Goal: Complete application form

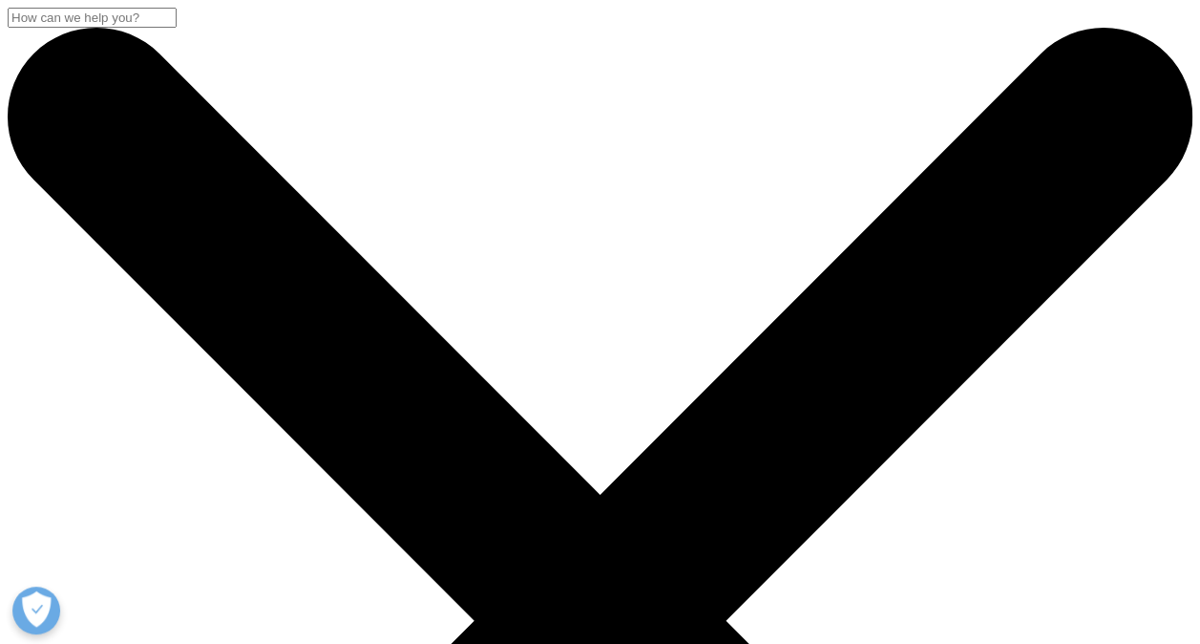
drag, startPoint x: 569, startPoint y: 385, endPoint x: 645, endPoint y: 104, distance: 290.9
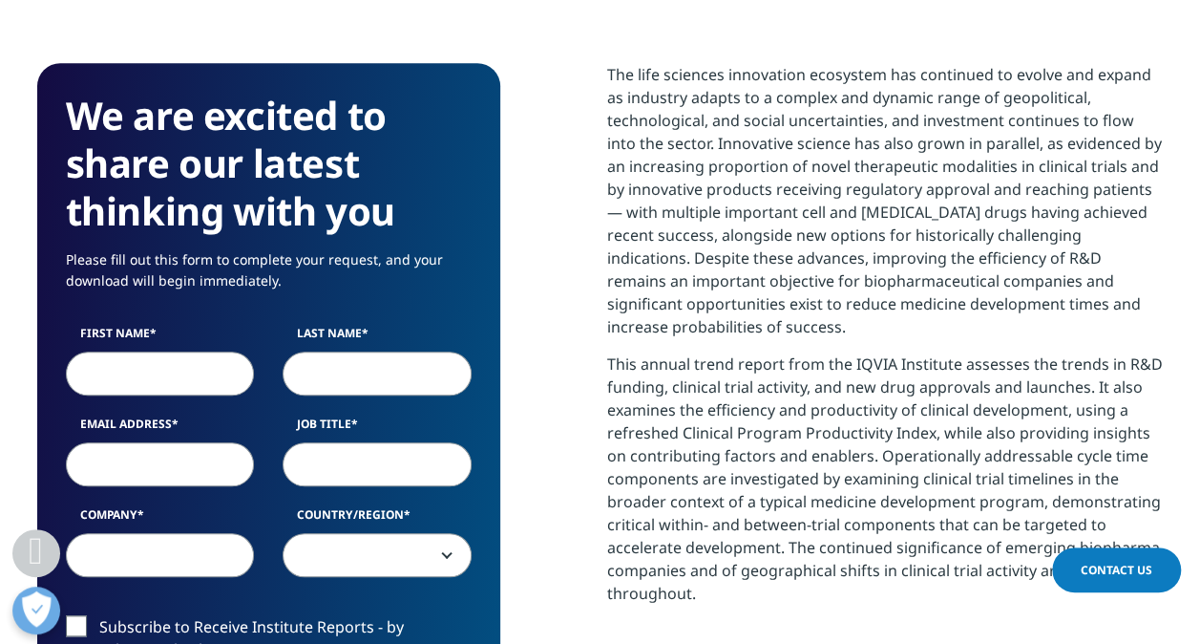
scroll to position [765, 0]
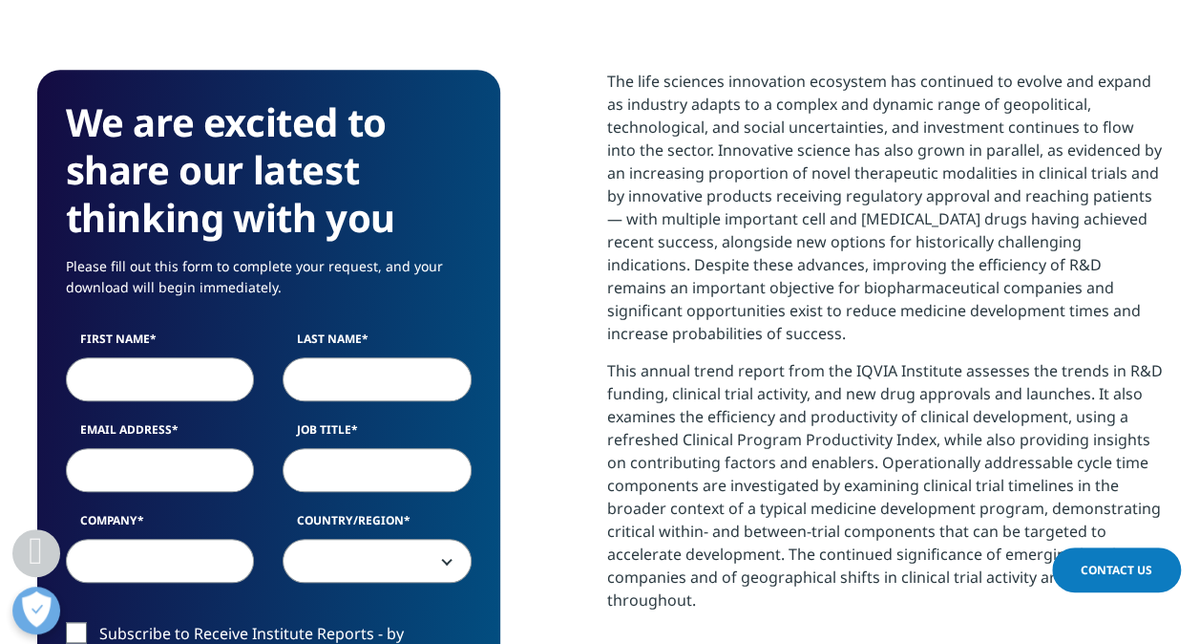
drag, startPoint x: 206, startPoint y: 402, endPoint x: 202, endPoint y: 383, distance: 19.5
click at [202, 383] on div "First Name Last Name Email Address Job Title Company Country/Region [GEOGRAPHIC…" at bounding box center [269, 466] width 434 height 272
click at [202, 383] on input "First Name" at bounding box center [160, 379] width 189 height 44
type input "[PERSON_NAME]"
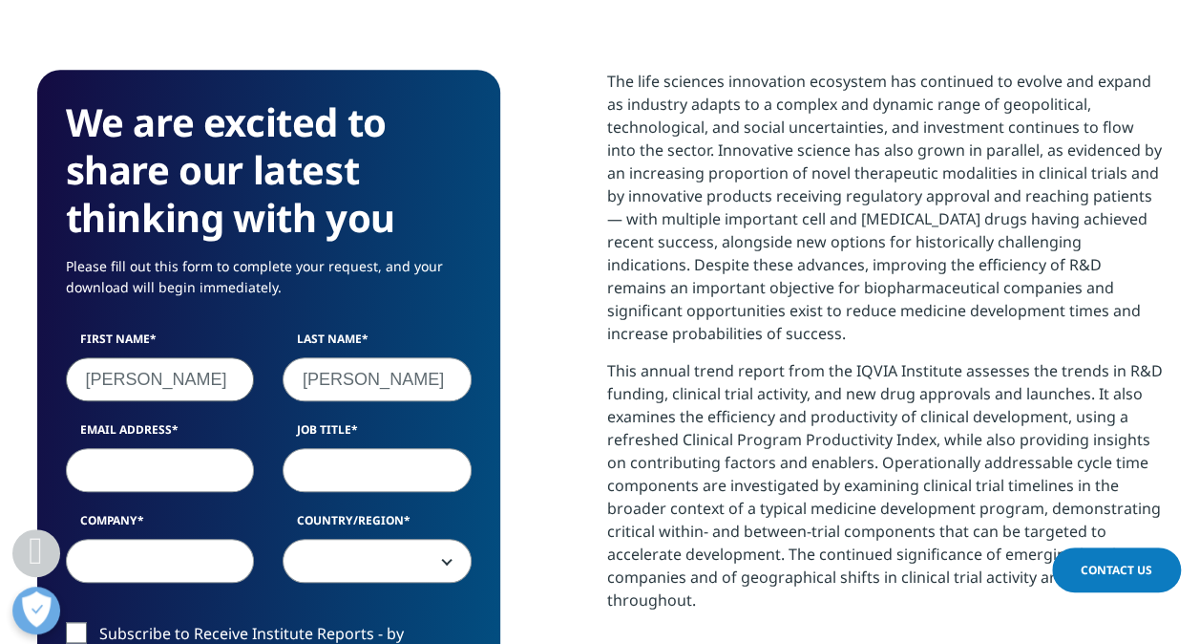
type input "[PERSON_NAME][EMAIL_ADDRESS][DOMAIN_NAME]"
type input "IQVIA"
select select "India"
click at [328, 458] on input "Job Title" at bounding box center [377, 470] width 189 height 44
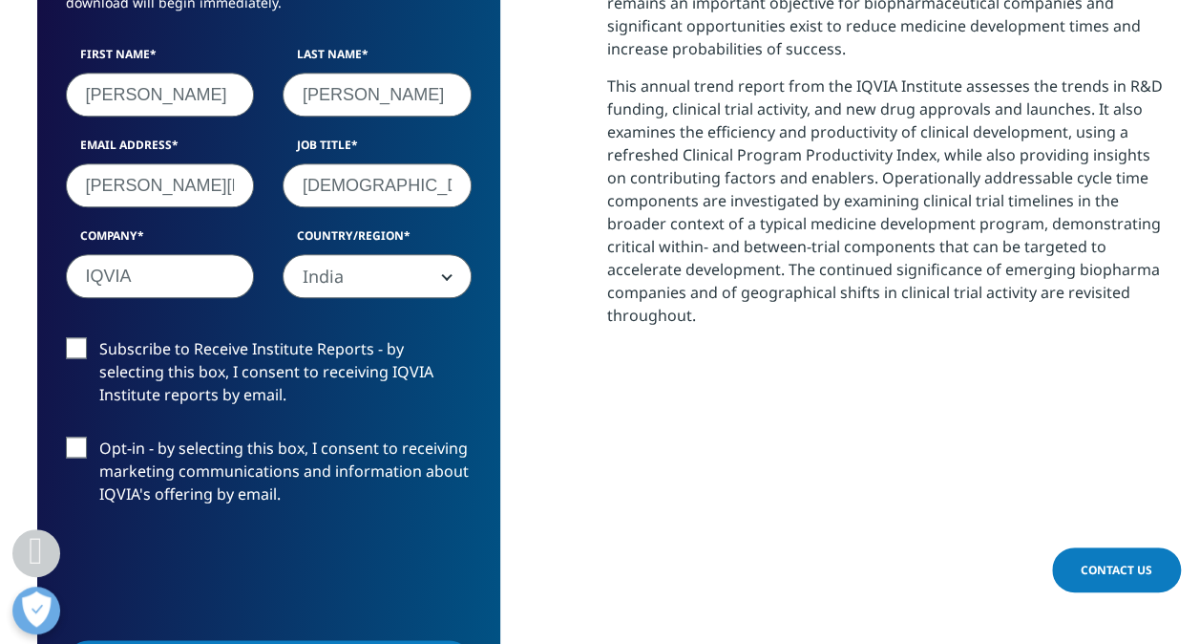
scroll to position [1047, 0]
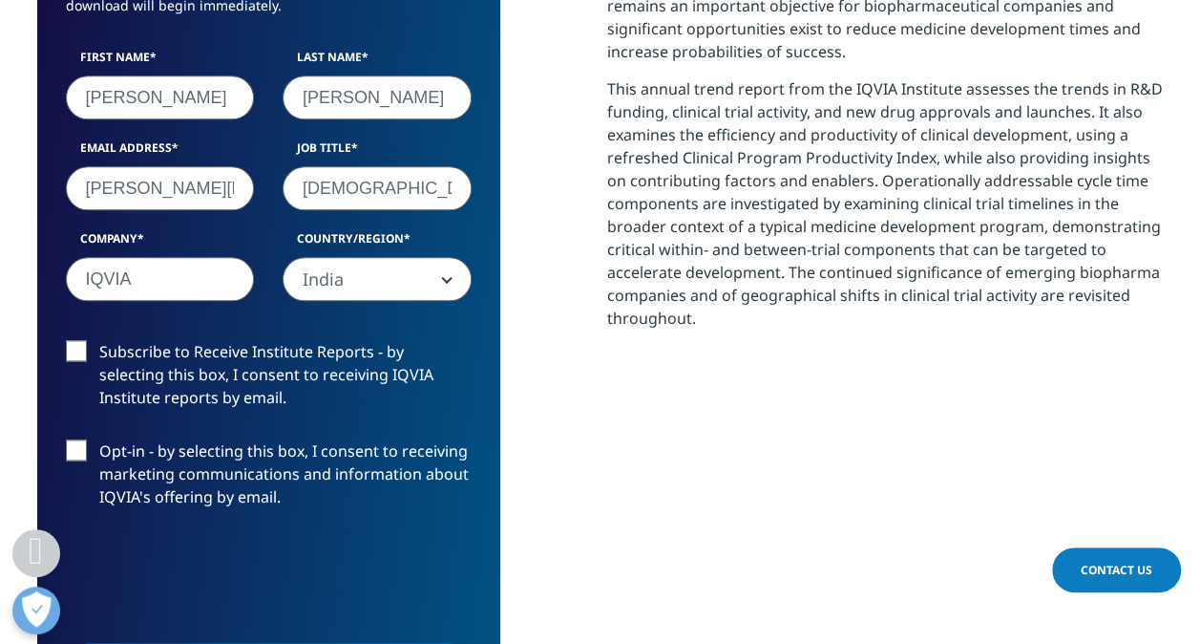
type input "[DEMOGRAPHIC_DATA] worker"
click at [75, 358] on label "Subscribe to Receive Institute Reports - by selecting this box, I consent to re…" at bounding box center [269, 379] width 406 height 79
click at [99, 340] on input "Subscribe to Receive Institute Reports - by selecting this box, I consent to re…" at bounding box center [99, 340] width 0 height 0
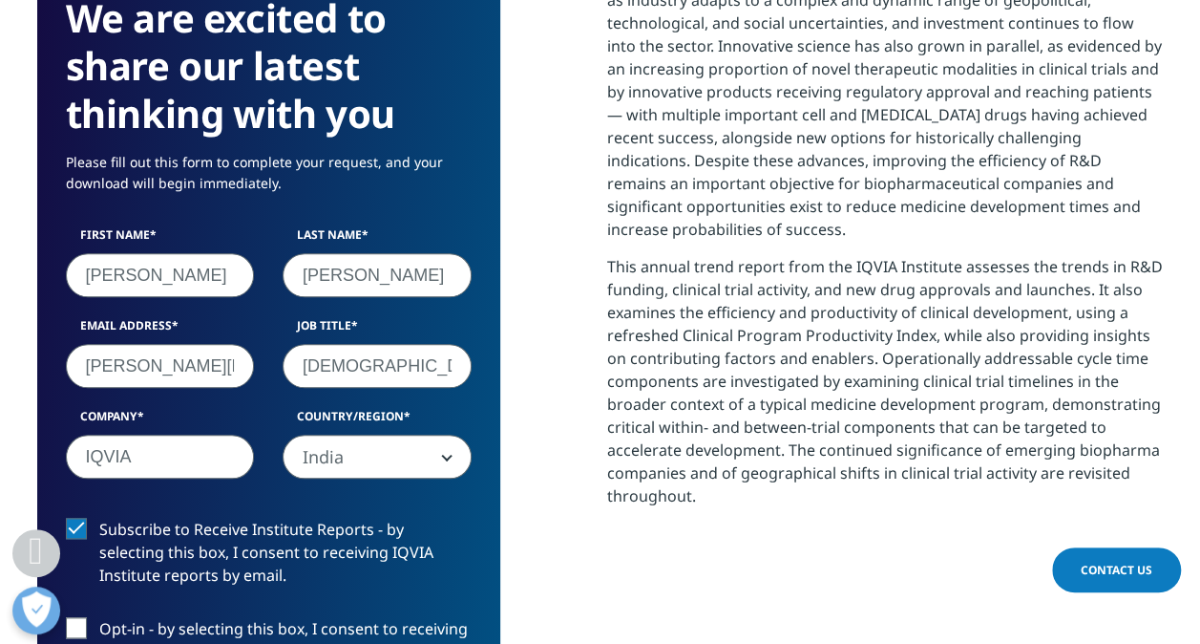
scroll to position [870, 0]
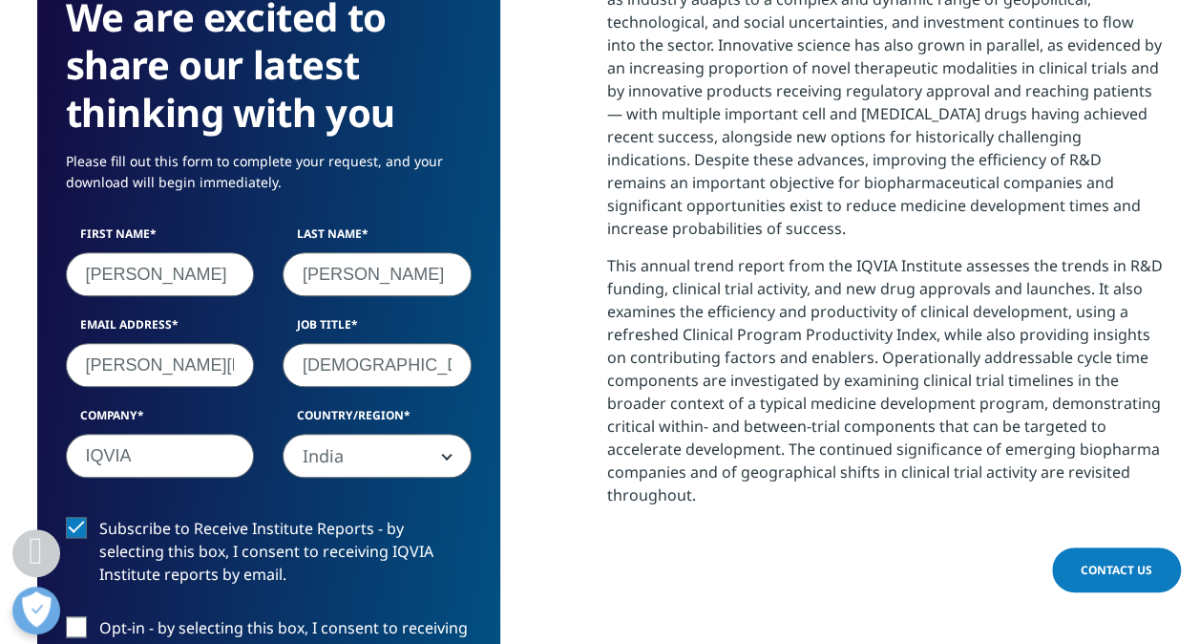
click at [197, 371] on input "[PERSON_NAME][EMAIL_ADDRESS][DOMAIN_NAME]" at bounding box center [160, 365] width 189 height 44
click at [506, 399] on div "We are excited to share our latest thinking with you Please fill out this form …" at bounding box center [600, 492] width 1127 height 1055
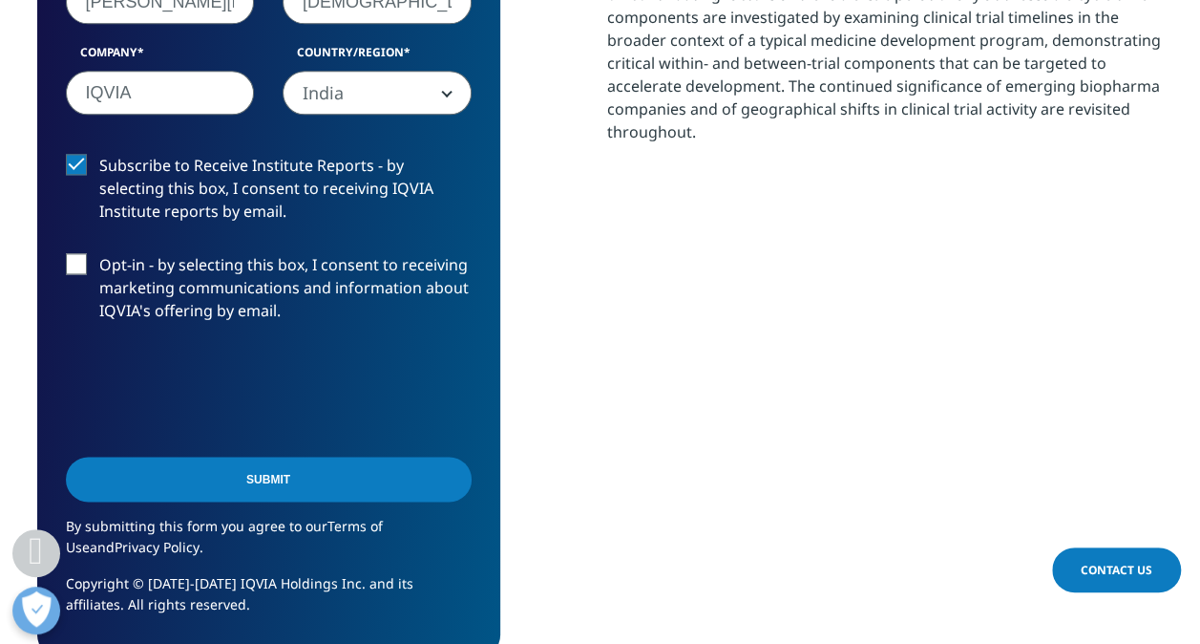
scroll to position [1345, 0]
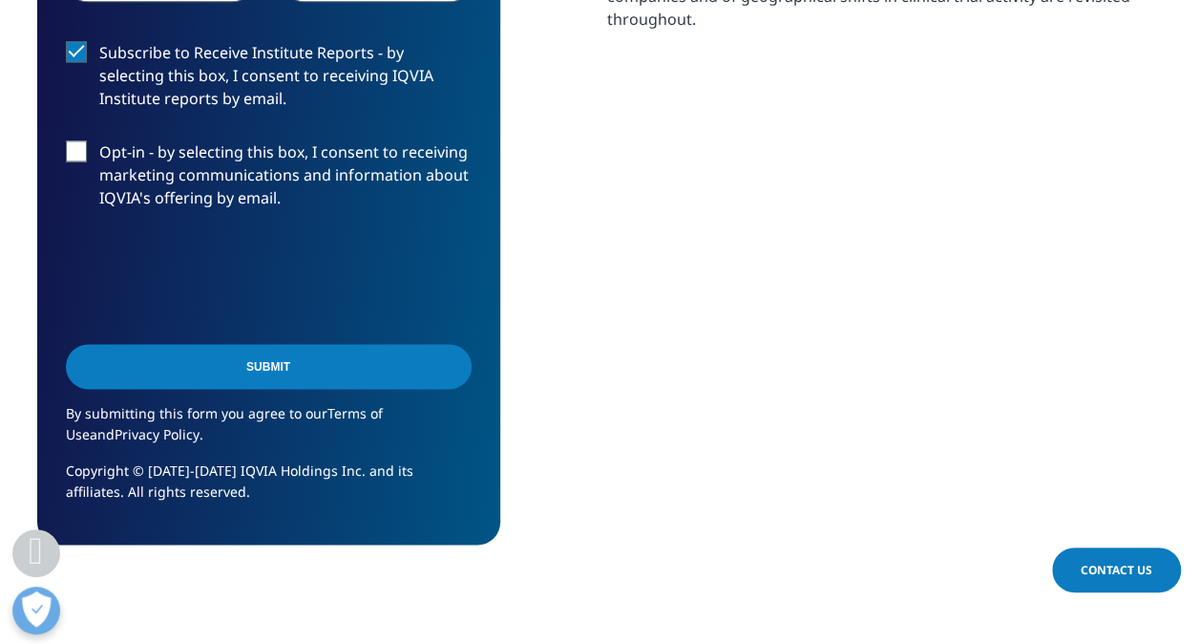
click at [317, 376] on input "Submit" at bounding box center [269, 366] width 406 height 45
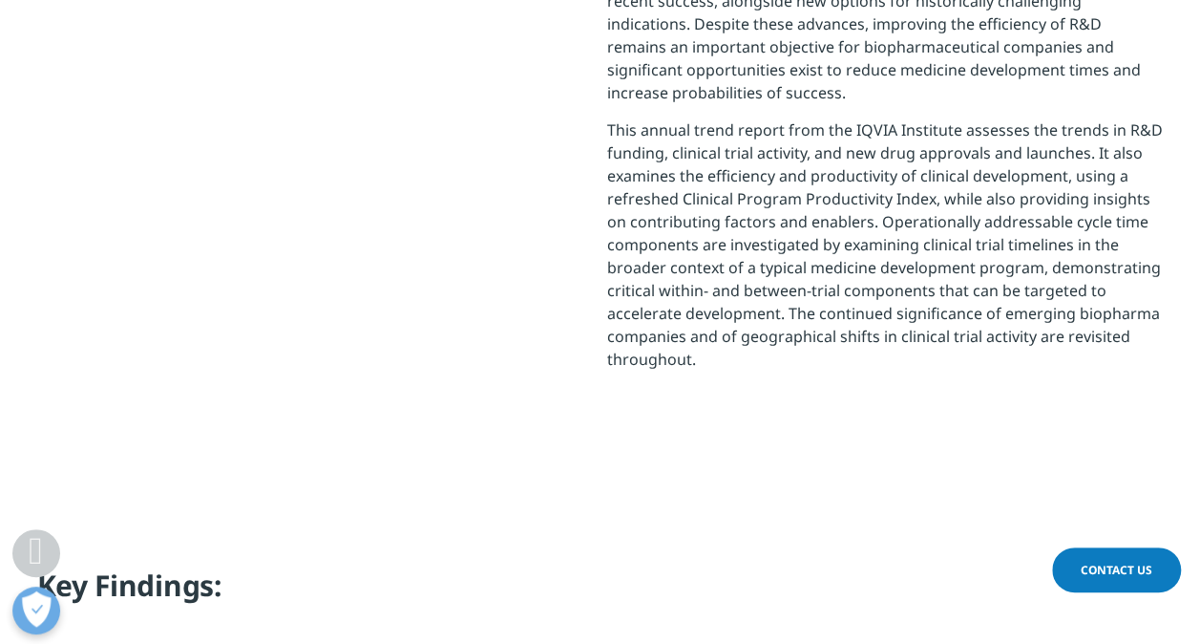
scroll to position [0, 0]
